Goal: Task Accomplishment & Management: Manage account settings

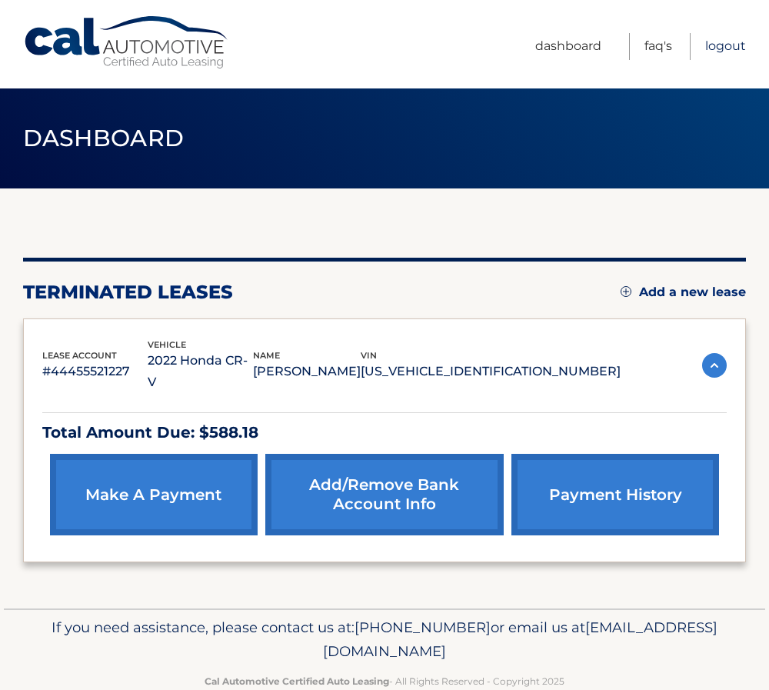
click at [728, 42] on link "Logout" at bounding box center [726, 46] width 41 height 27
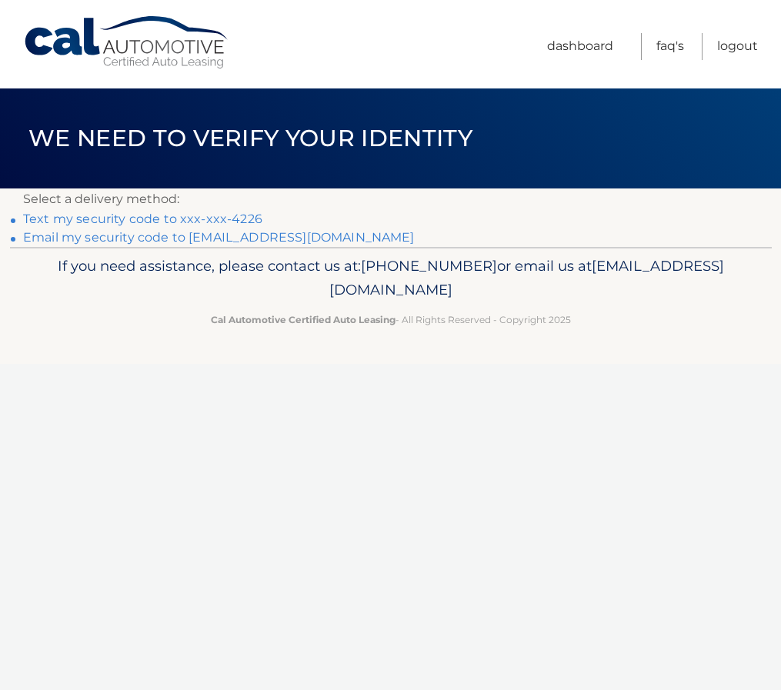
click at [136, 221] on link "Text my security code to xxx-xxx-4226" at bounding box center [142, 219] width 239 height 15
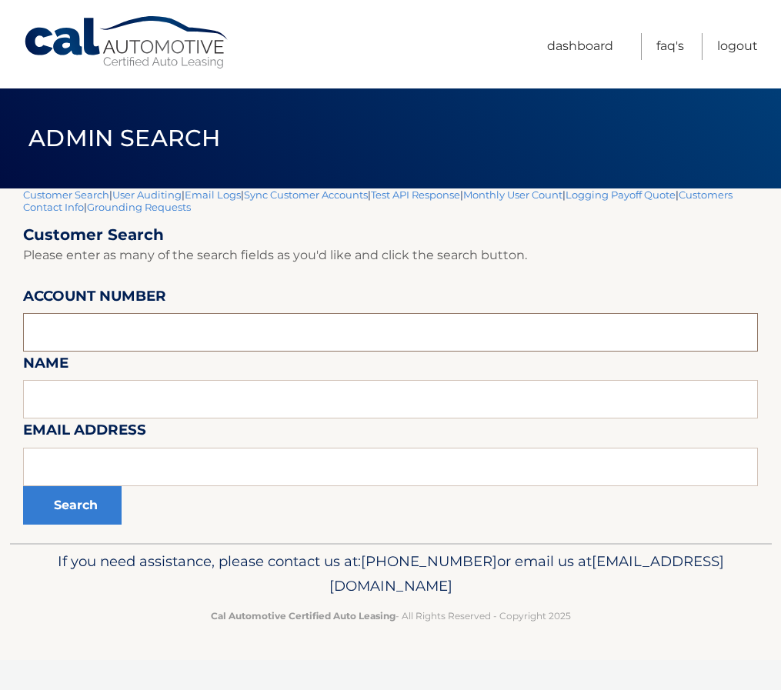
click at [75, 331] on input "text" at bounding box center [390, 332] width 735 height 38
paste input "44455625487"
type input "44455625487"
click at [67, 510] on button "Search" at bounding box center [72, 505] width 98 height 38
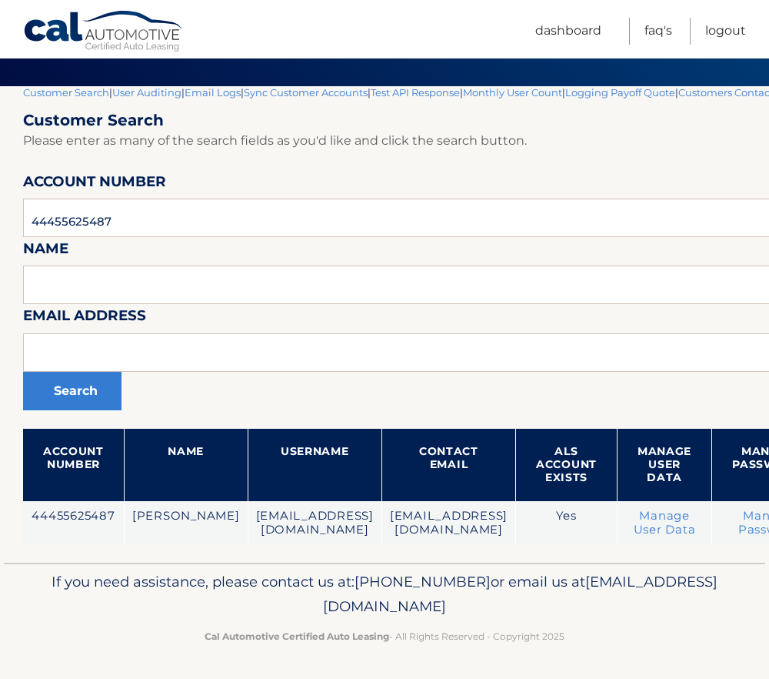
scroll to position [103, 0]
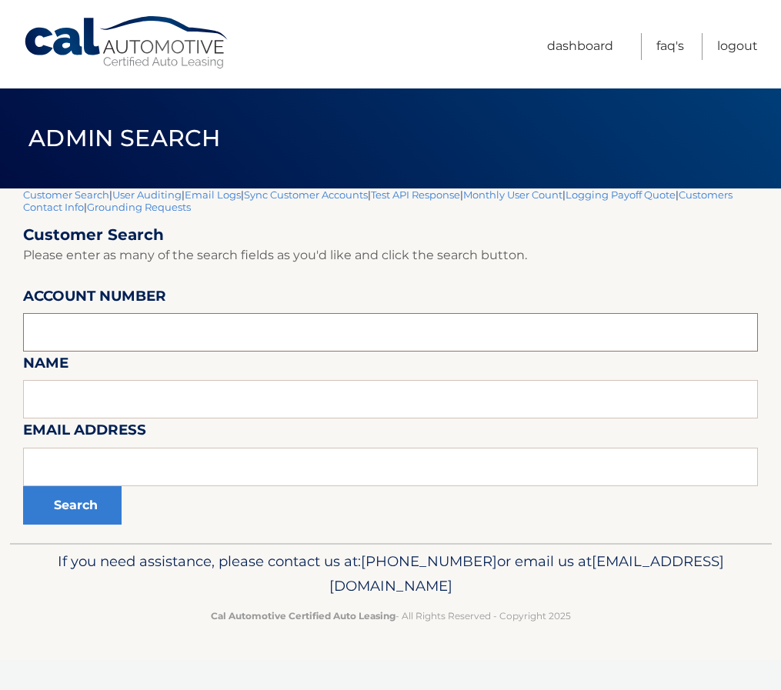
click at [111, 335] on input "text" at bounding box center [390, 332] width 735 height 38
paste input "44455625487"
type input "44455625487"
click at [73, 503] on button "Search" at bounding box center [72, 505] width 98 height 38
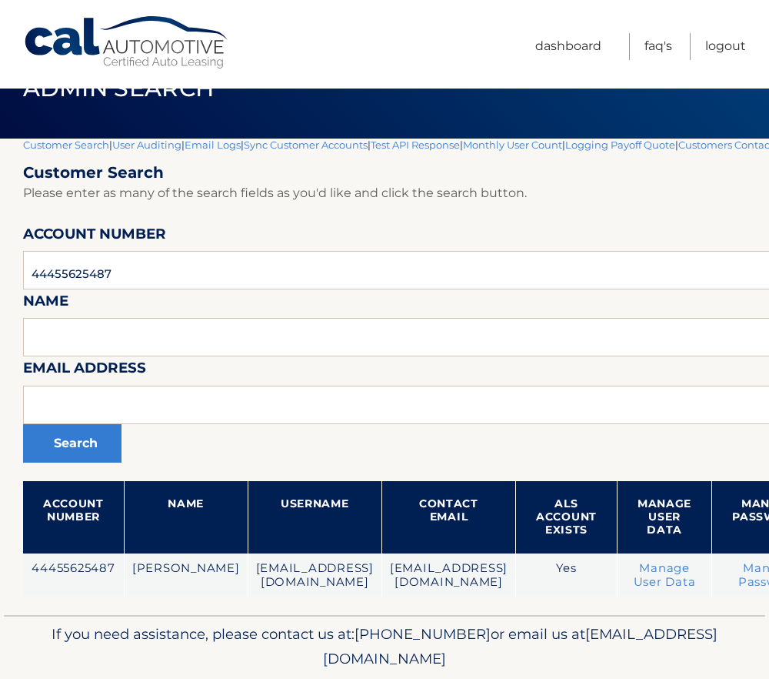
scroll to position [103, 0]
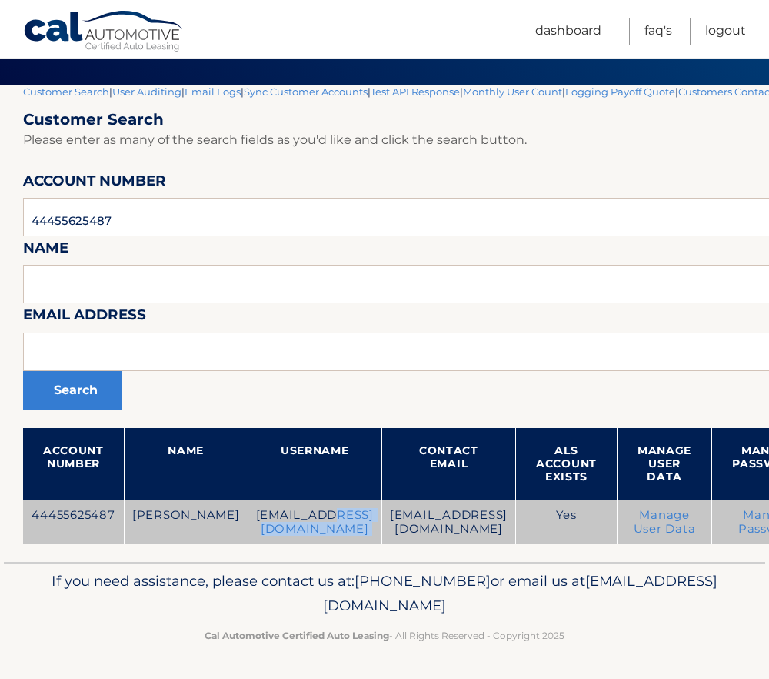
drag, startPoint x: 292, startPoint y: 519, endPoint x: 380, endPoint y: 516, distance: 87.7
click at [380, 516] on tr "44455625487 [PERSON_NAME] [EMAIL_ADDRESS][DOMAIN_NAME] [EMAIL_ADDRESS][DOMAIN_N…" at bounding box center [507, 522] width 968 height 44
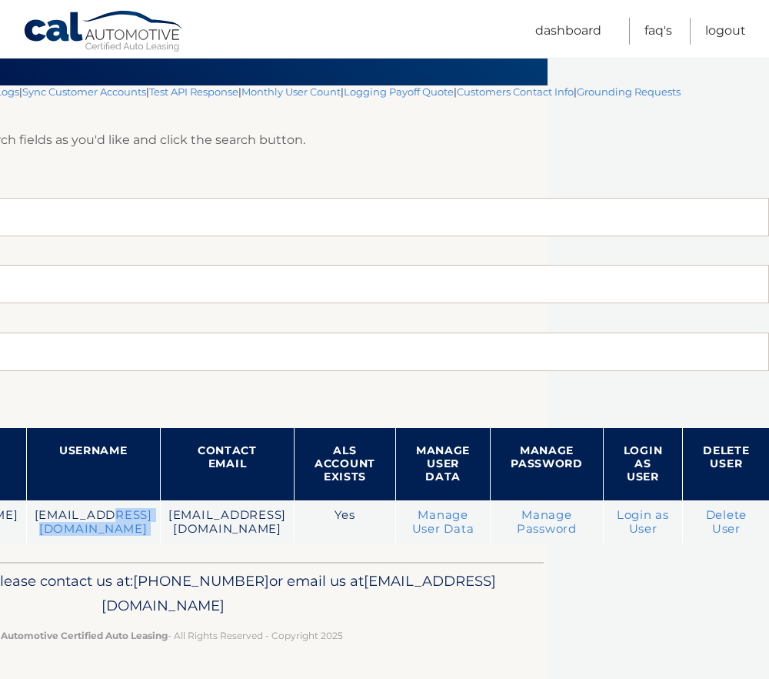
scroll to position [103, 230]
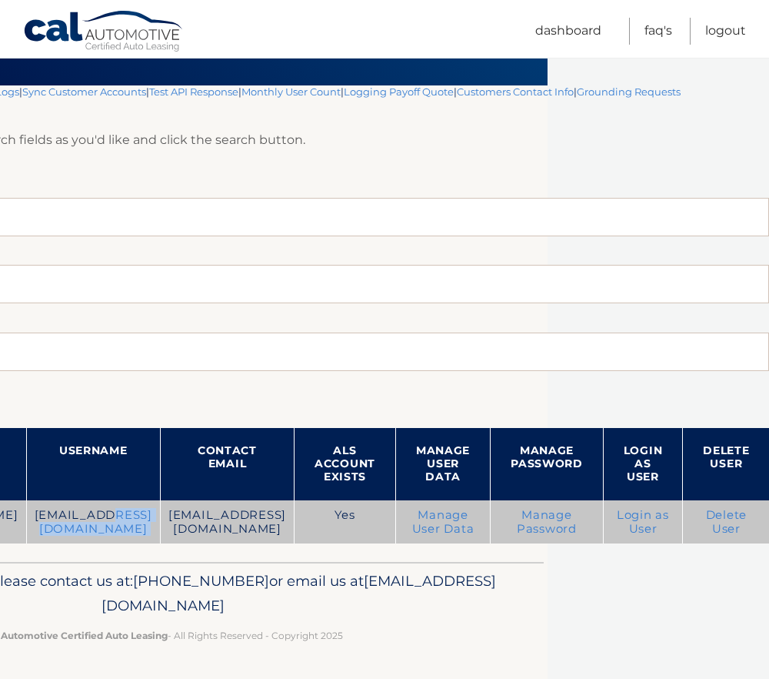
click at [654, 518] on link "Login as User" at bounding box center [643, 522] width 52 height 28
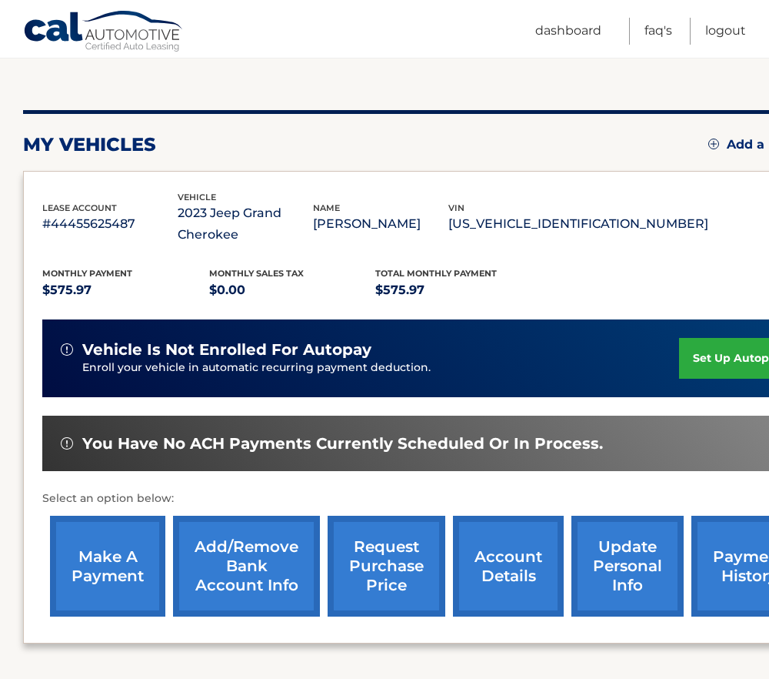
scroll to position [154, 0]
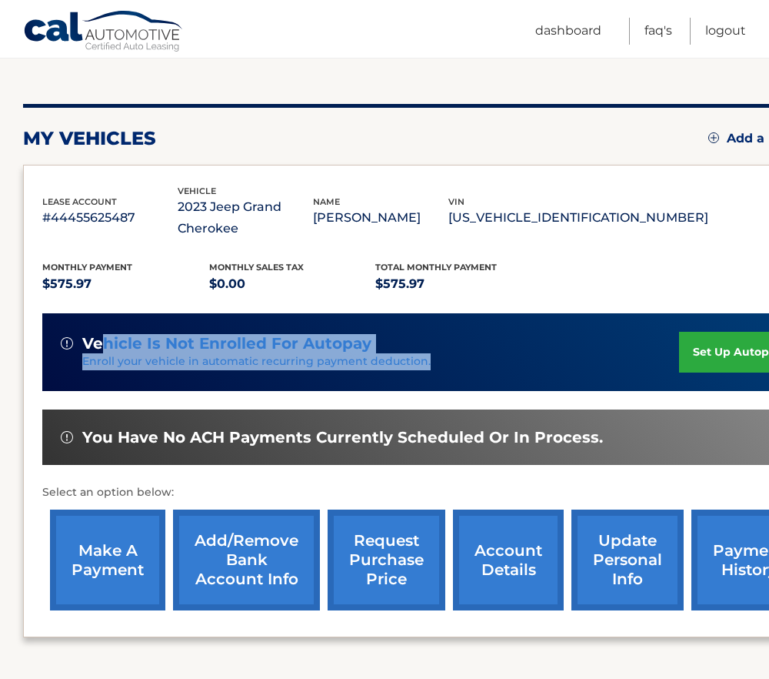
drag, startPoint x: 103, startPoint y: 331, endPoint x: 484, endPoint y: 389, distance: 385.3
click at [484, 389] on div "vehicle is not enrolled for autopay Enroll your vehicle in automatic recurring …" at bounding box center [428, 352] width 772 height 78
click at [285, 343] on span "vehicle is not enrolled for autopay" at bounding box center [226, 343] width 289 height 19
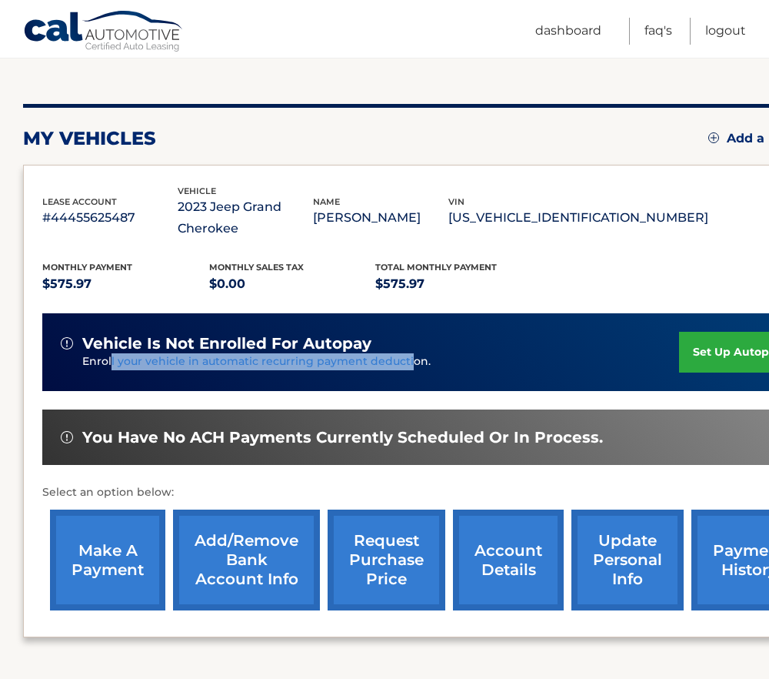
drag, startPoint x: 110, startPoint y: 355, endPoint x: 409, endPoint y: 355, distance: 298.5
click at [409, 355] on p "Enroll your vehicle in automatic recurring payment deduction." at bounding box center [380, 361] width 597 height 17
drag, startPoint x: 409, startPoint y: 355, endPoint x: 300, endPoint y: 348, distance: 108.7
click at [300, 348] on span "vehicle is not enrolled for autopay" at bounding box center [226, 343] width 289 height 19
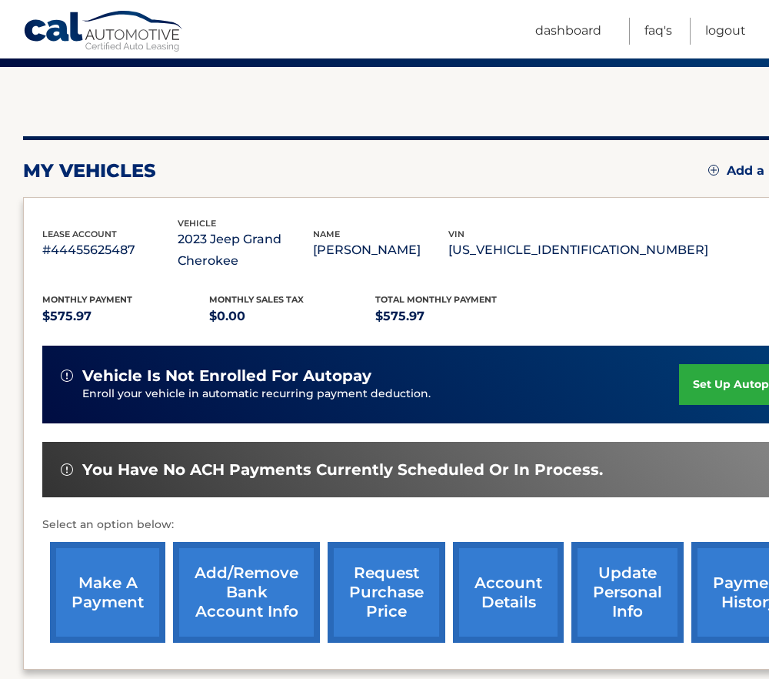
scroll to position [199, 0]
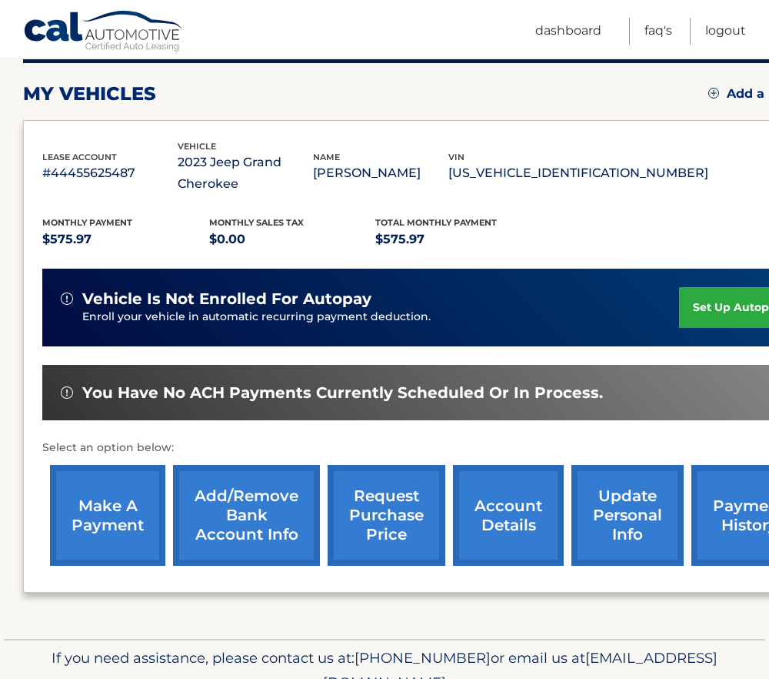
click at [242, 512] on link "Add/Remove bank account info" at bounding box center [246, 515] width 147 height 101
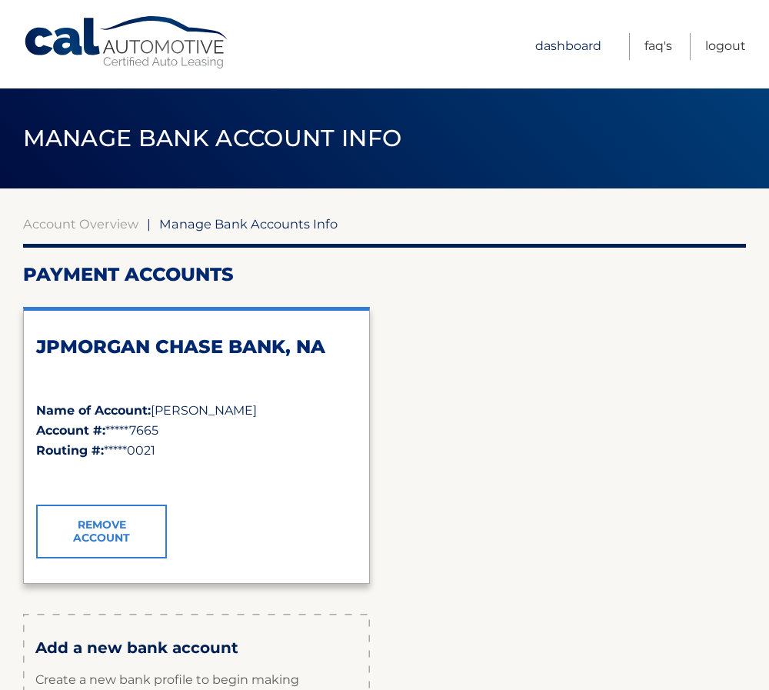
click at [572, 52] on link "Dashboard" at bounding box center [569, 46] width 66 height 27
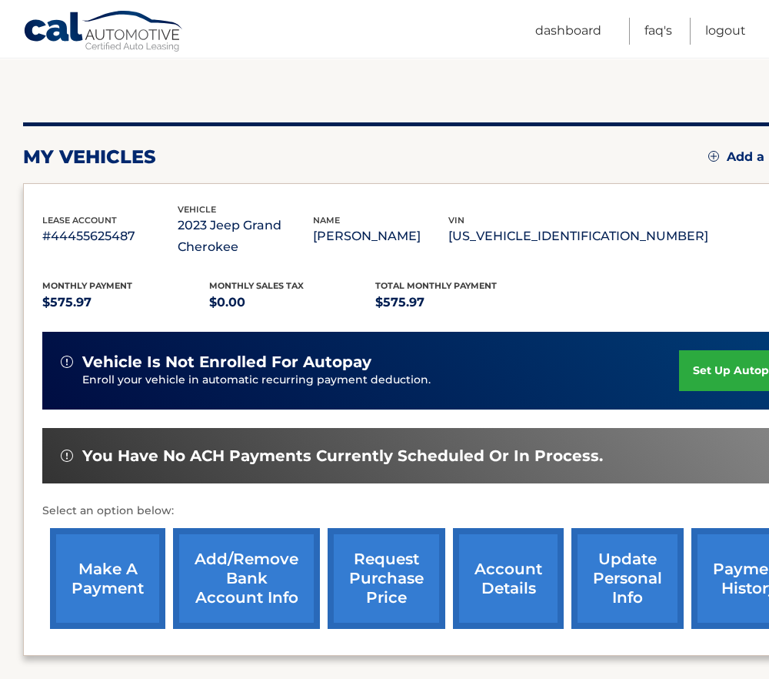
scroll to position [77, 0]
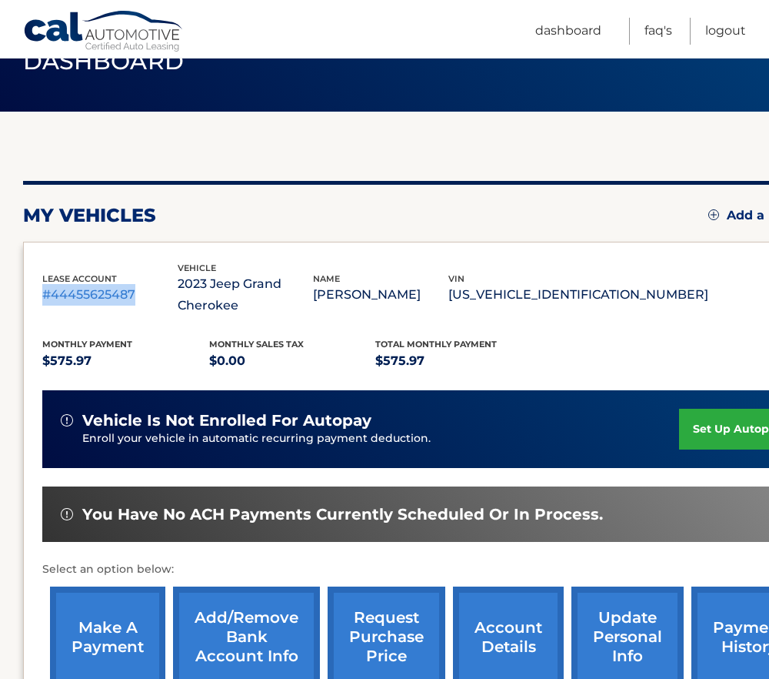
drag, startPoint x: 142, startPoint y: 302, endPoint x: 38, endPoint y: 294, distance: 104.2
click at [38, 294] on div "lease account #44455625487 vehicle 2023 Jeep Grand Cherokee name [PERSON_NAME] …" at bounding box center [428, 478] width 811 height 473
drag, startPoint x: 38, startPoint y: 294, endPoint x: 74, endPoint y: 303, distance: 36.6
click at [74, 303] on p "#44455625487" at bounding box center [109, 295] width 135 height 22
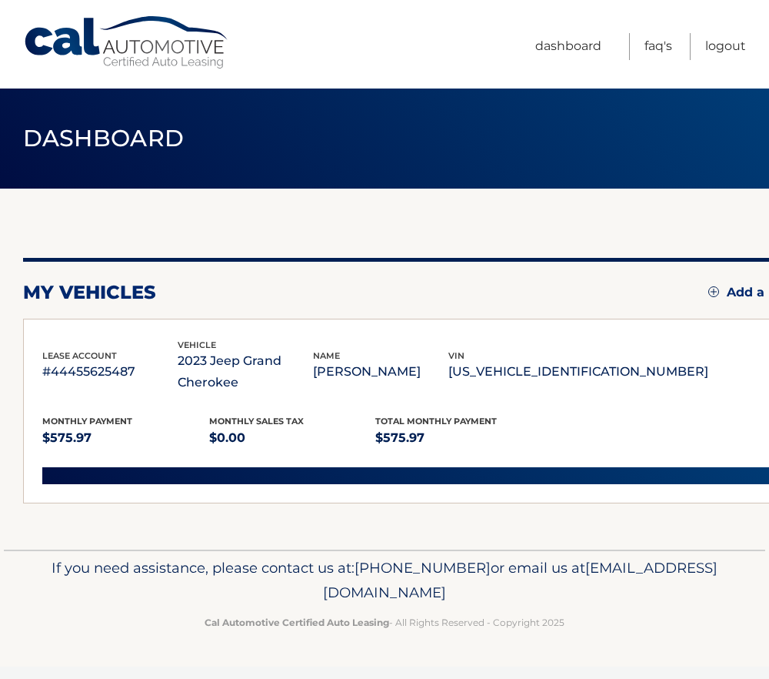
scroll to position [0, 0]
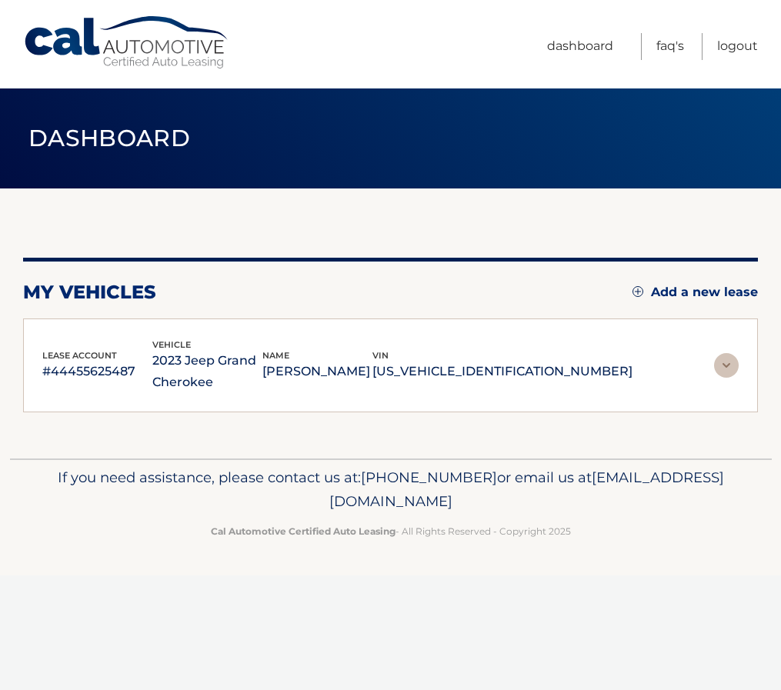
click at [95, 376] on p "#44455625487" at bounding box center [97, 372] width 110 height 22
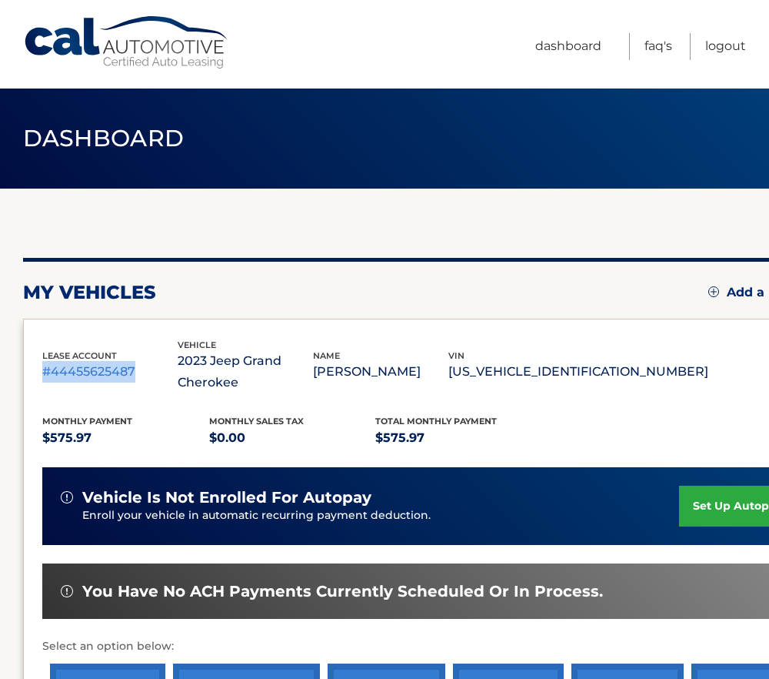
drag, startPoint x: 135, startPoint y: 377, endPoint x: 47, endPoint y: 392, distance: 88.9
click at [47, 392] on div "lease account #44455625487 vehicle 2023 Jeep Grand Cherokee name [PERSON_NAME] …" at bounding box center [375, 366] width 666 height 56
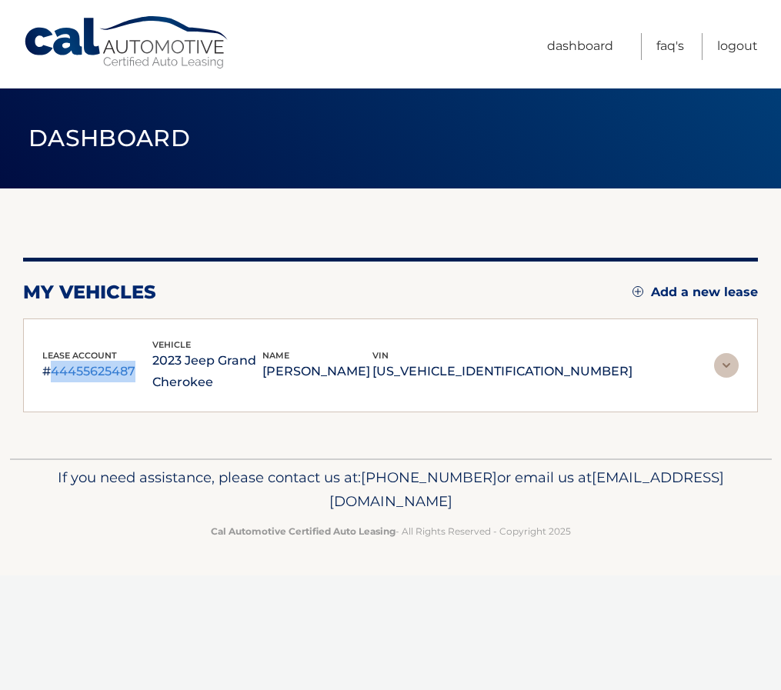
drag, startPoint x: 47, startPoint y: 392, endPoint x: 141, endPoint y: 375, distance: 95.2
click at [141, 375] on p "#44455625487" at bounding box center [97, 372] width 110 height 22
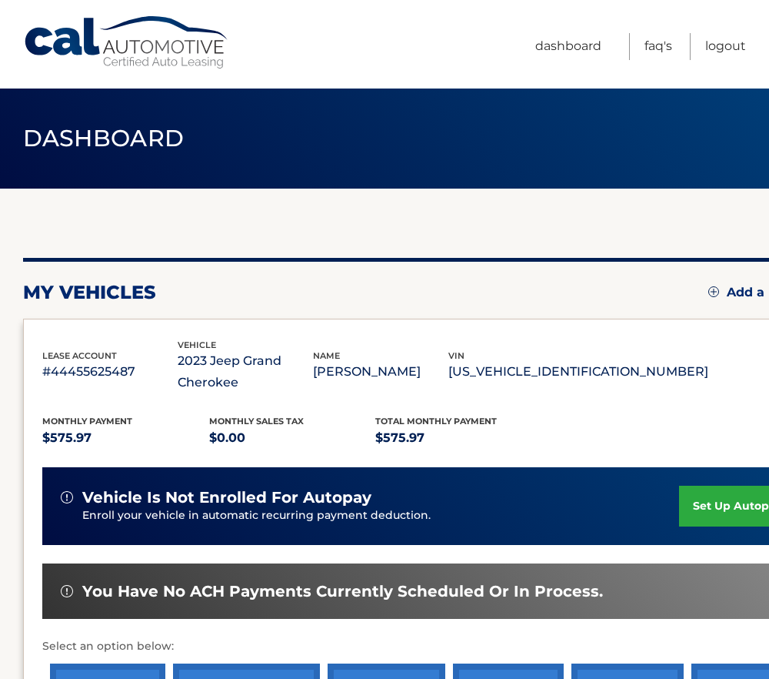
click at [173, 292] on div "my vehicles Add a new lease" at bounding box center [428, 292] width 811 height 23
click at [585, 50] on link "Dashboard" at bounding box center [569, 46] width 66 height 27
click at [572, 44] on link "Dashboard" at bounding box center [569, 46] width 66 height 27
click at [740, 45] on link "Logout" at bounding box center [726, 46] width 41 height 27
